Goal: Information Seeking & Learning: Learn about a topic

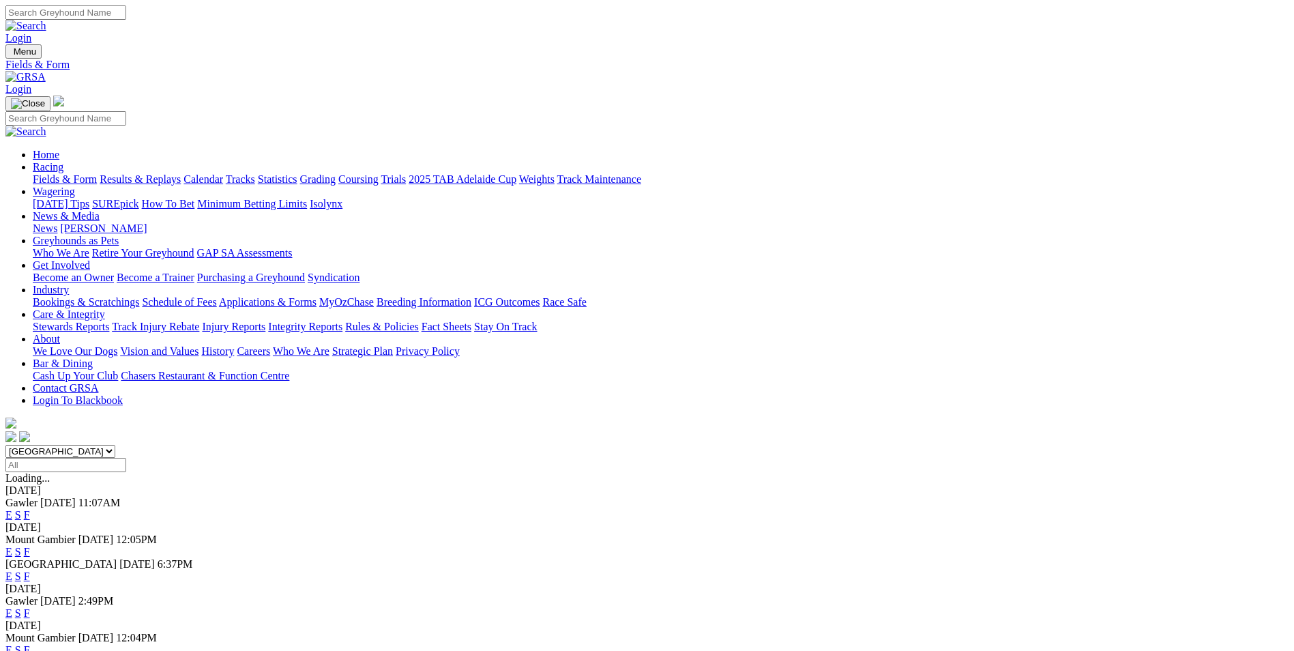
select select "WA"
click at [115, 445] on select "[GEOGRAPHIC_DATA] [GEOGRAPHIC_DATA] [GEOGRAPHIC_DATA] [GEOGRAPHIC_DATA] [GEOGRA…" at bounding box center [60, 451] width 110 height 13
click at [12, 509] on link "E" at bounding box center [8, 515] width 7 height 12
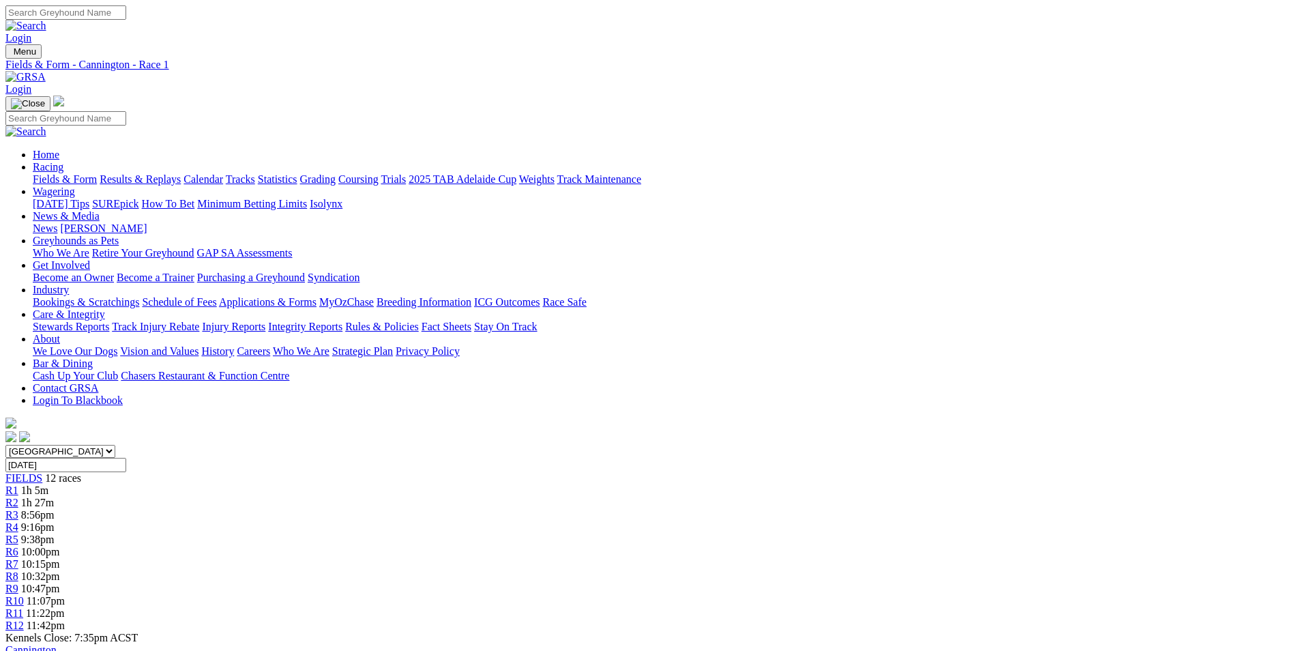
click at [54, 497] on span "1h 27m" at bounding box center [37, 503] width 33 height 12
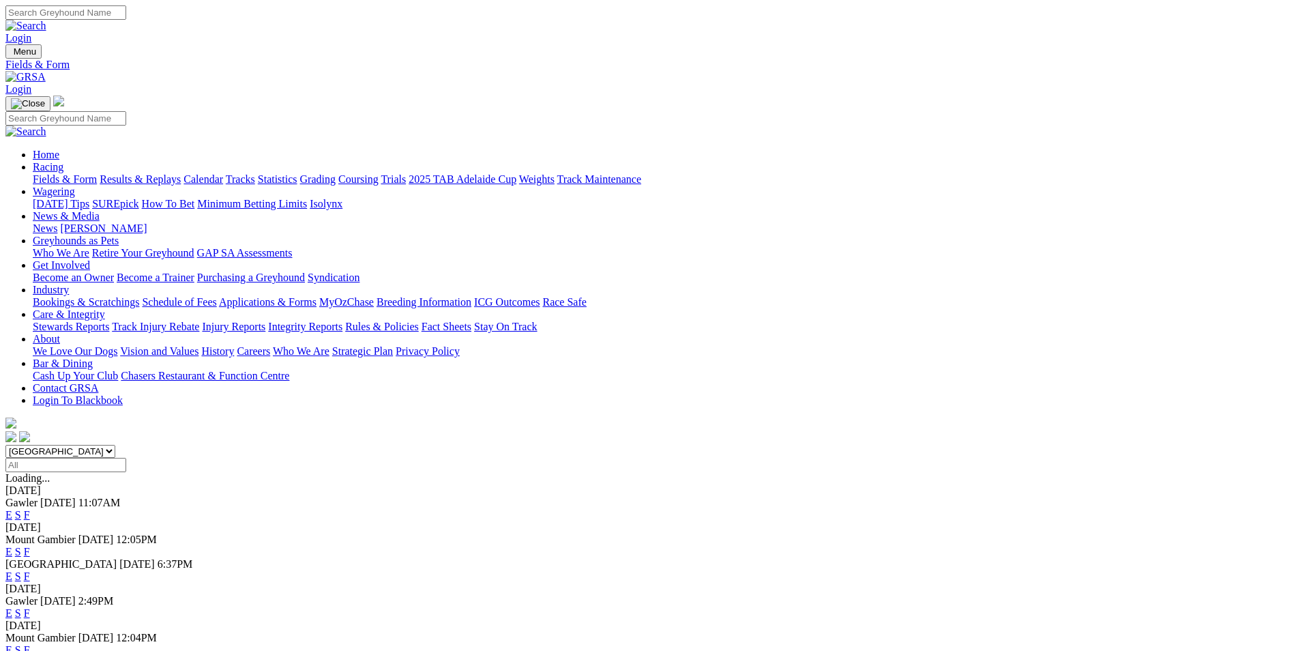
click at [115, 445] on select "[GEOGRAPHIC_DATA] [GEOGRAPHIC_DATA] [GEOGRAPHIC_DATA] [GEOGRAPHIC_DATA] [GEOGRA…" at bounding box center [60, 451] width 110 height 13
select select "NSW"
click at [115, 445] on select "South Australia New South Wales Northern Territory Queensland Tasmania Victoria…" at bounding box center [60, 451] width 110 height 13
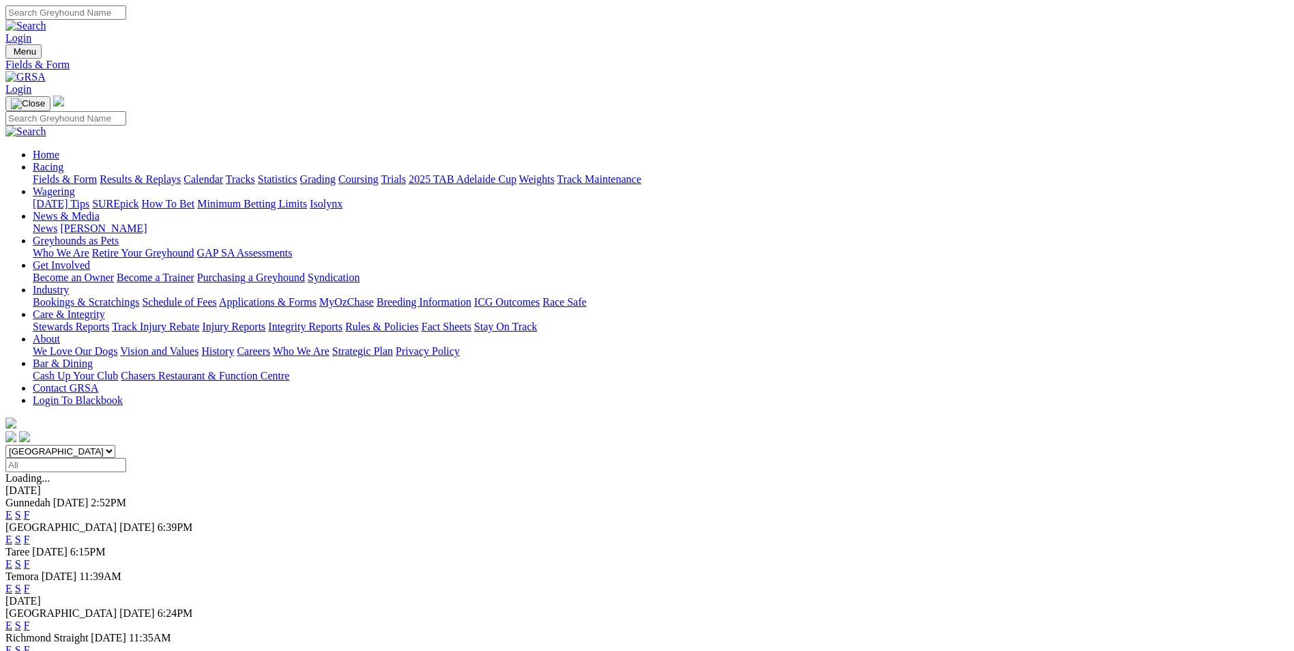
click at [12, 558] on link "E" at bounding box center [8, 564] width 7 height 12
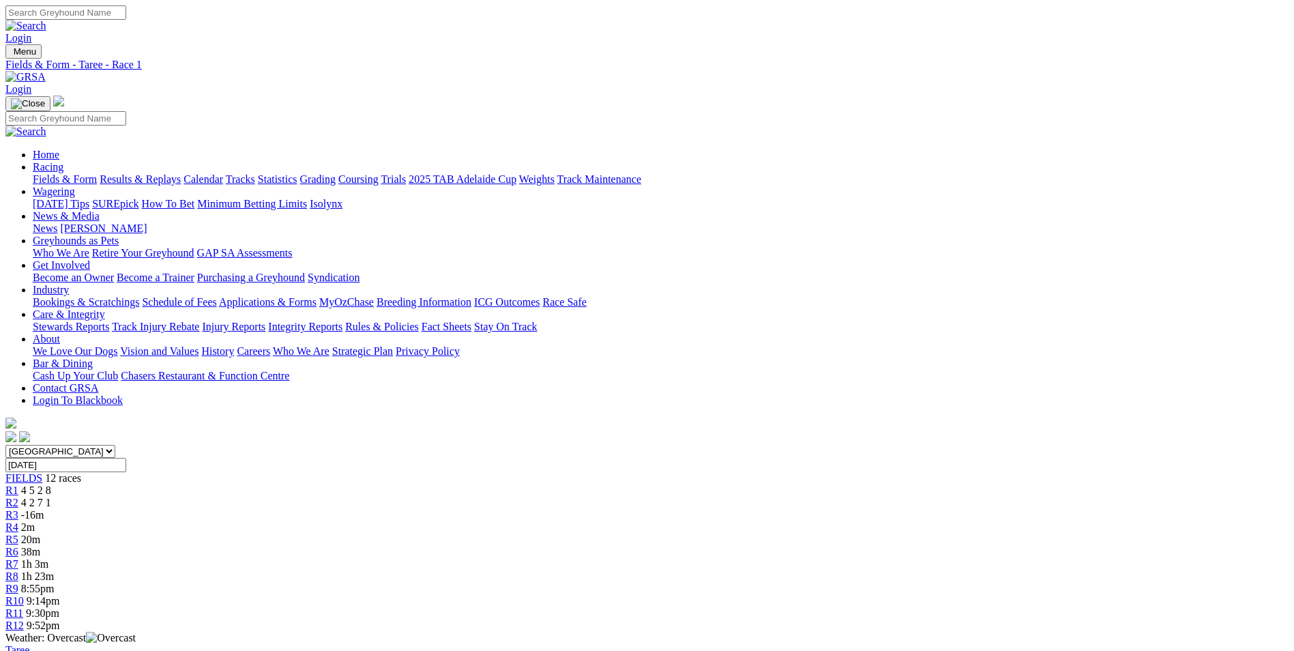
click at [35, 521] on span "2m" at bounding box center [28, 527] width 14 height 12
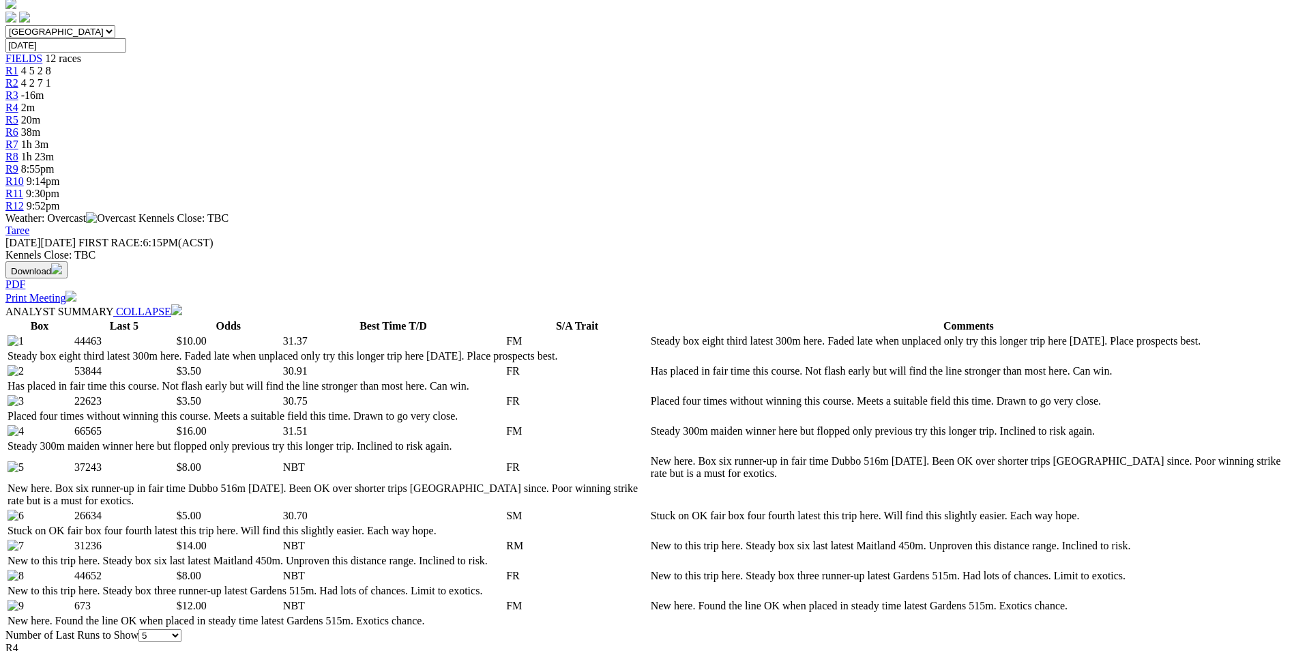
scroll to position [614, 0]
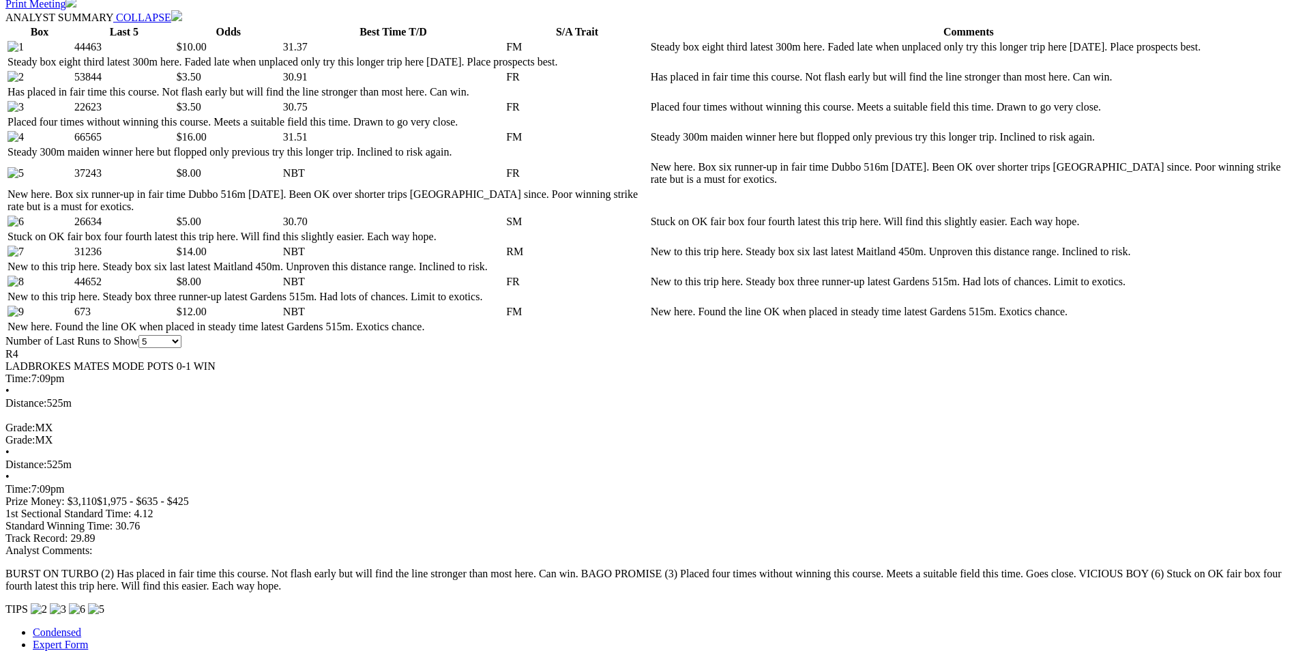
scroll to position [819, 0]
